Goal: Information Seeking & Learning: Learn about a topic

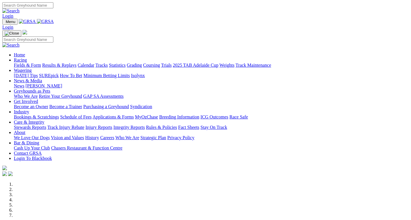
click at [44, 120] on link "Care & Integrity" at bounding box center [29, 122] width 31 height 5
click at [145, 125] on link "Integrity Reports" at bounding box center [128, 127] width 31 height 5
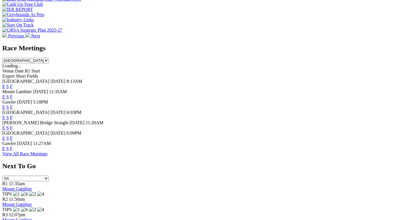
scroll to position [226, 0]
click at [13, 105] on link "F" at bounding box center [11, 107] width 3 height 5
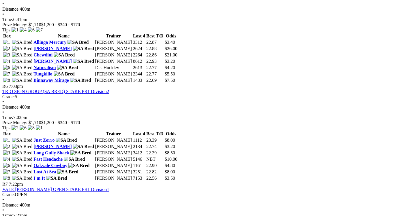
scroll to position [661, 0]
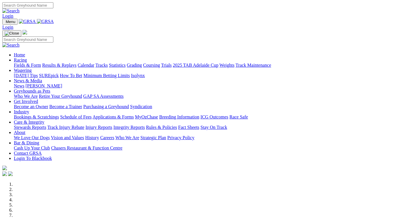
scroll to position [226, 0]
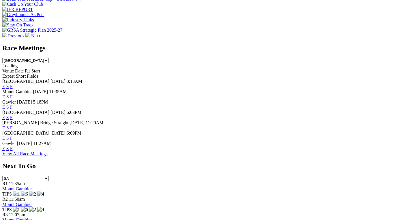
click at [13, 136] on link "F" at bounding box center [11, 138] width 3 height 5
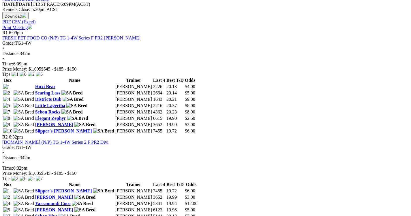
scroll to position [303, 0]
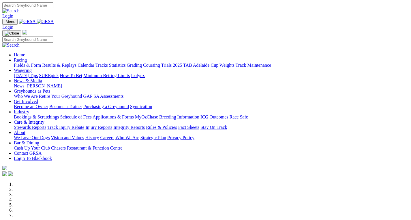
scroll to position [226, 0]
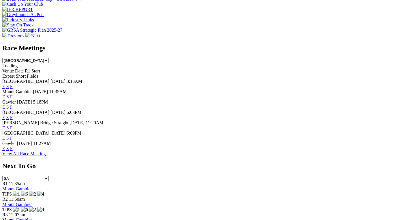
click at [13, 147] on link "F" at bounding box center [11, 148] width 3 height 5
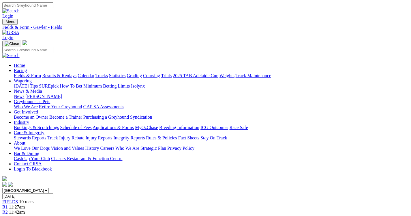
click at [64, 73] on link "Results & Replays" at bounding box center [59, 75] width 34 height 5
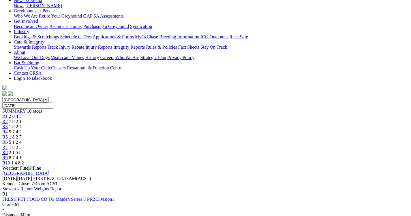
scroll to position [127, 0]
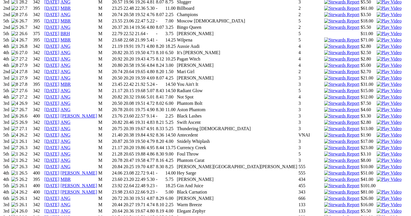
scroll to position [516, 0]
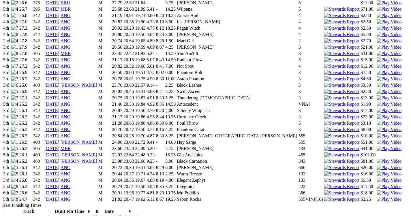
click at [59, 197] on link "13 May 25" at bounding box center [51, 199] width 15 height 5
